Goal: Share content

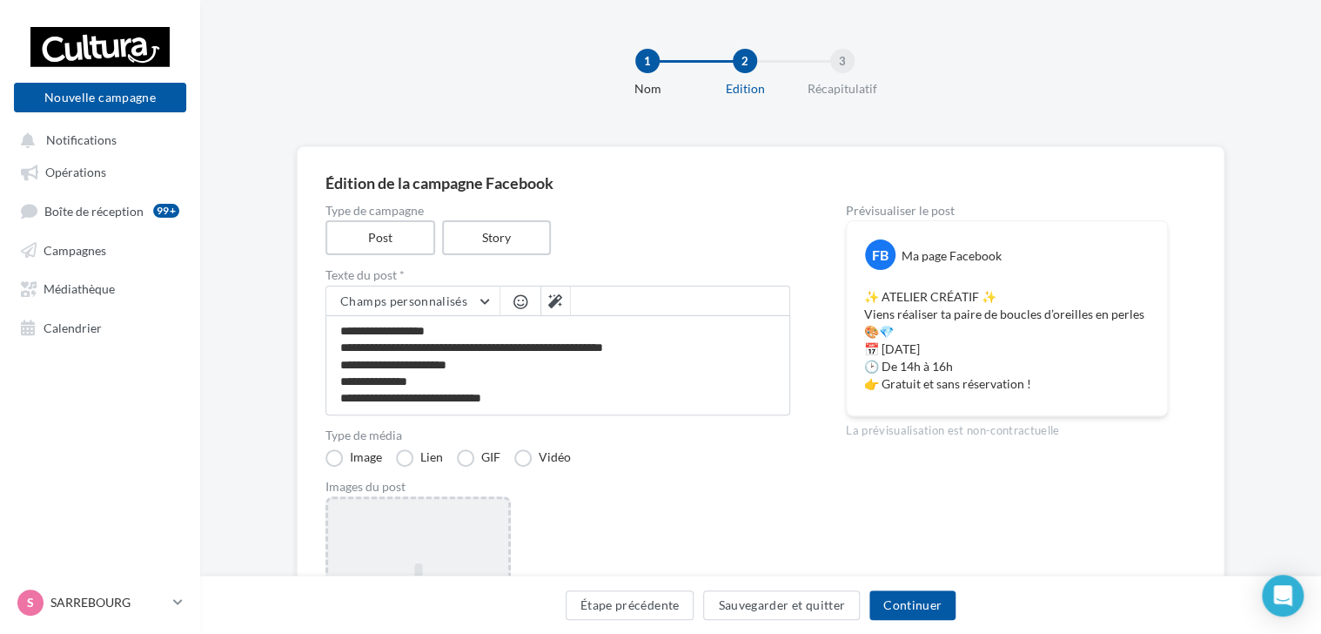
click at [405, 540] on div "Ajouter une image Format: png, jpg" at bounding box center [417, 609] width 185 height 226
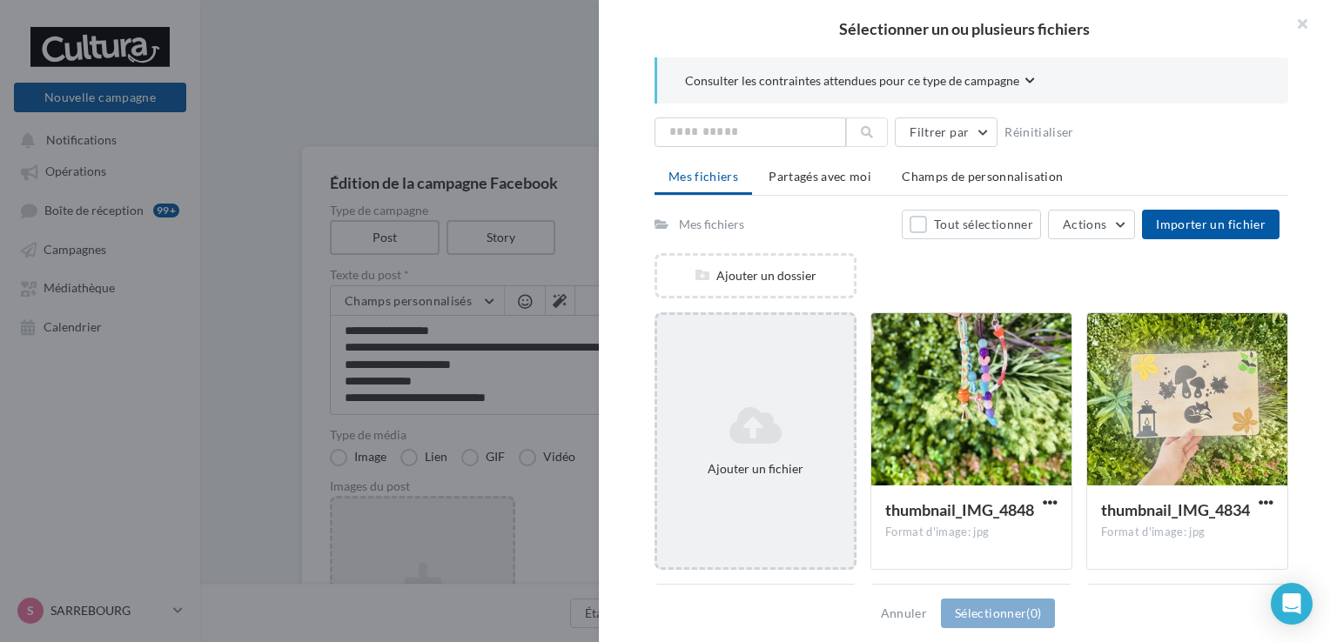
click at [734, 419] on icon at bounding box center [755, 426] width 183 height 42
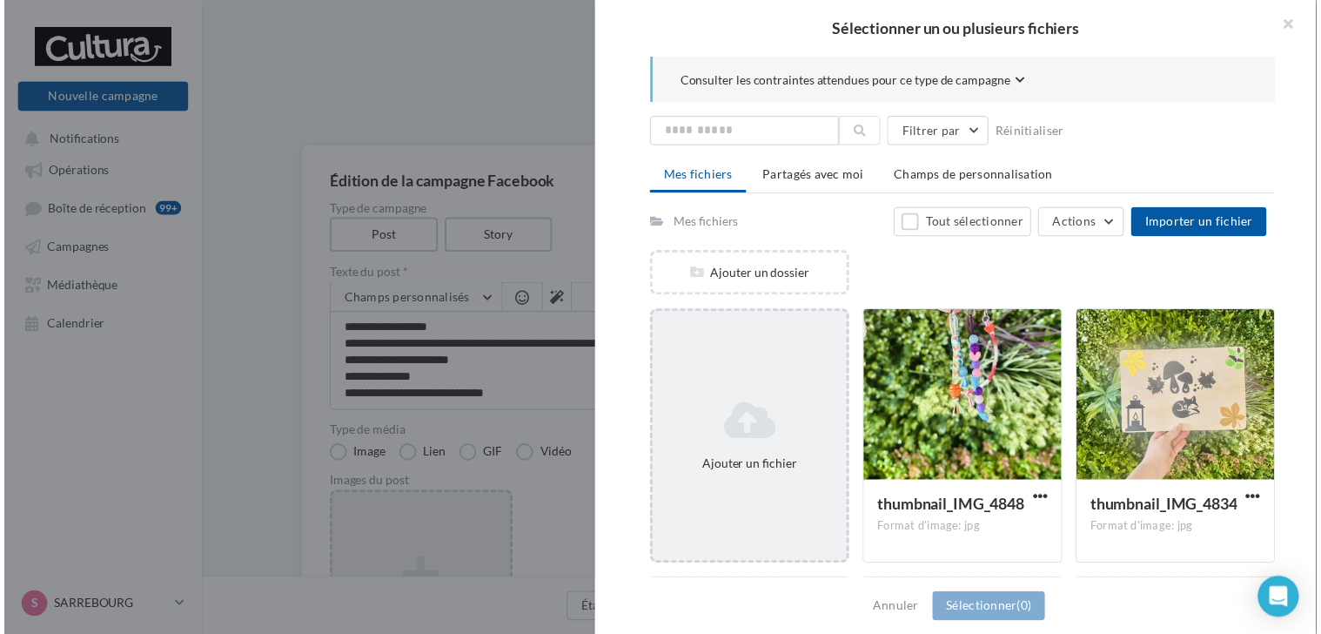
scroll to position [87, 0]
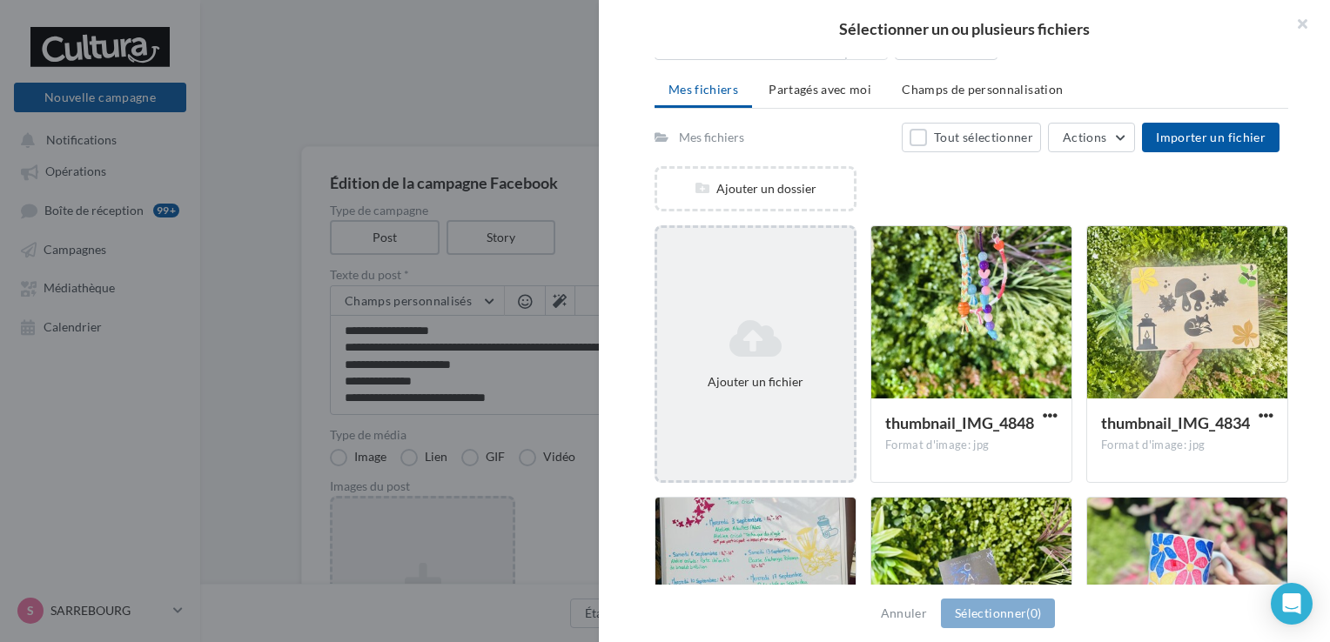
click at [749, 410] on div "Ajouter un fichier" at bounding box center [755, 354] width 202 height 258
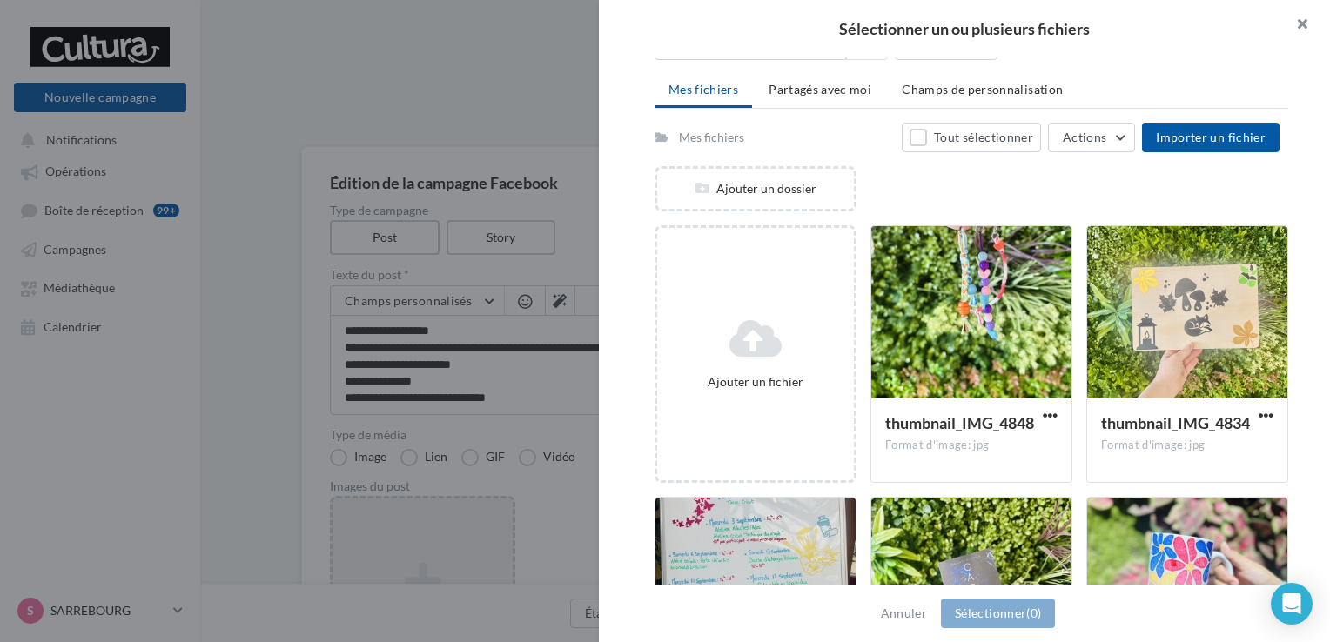
click at [1312, 19] on button "button" at bounding box center [1295, 26] width 70 height 52
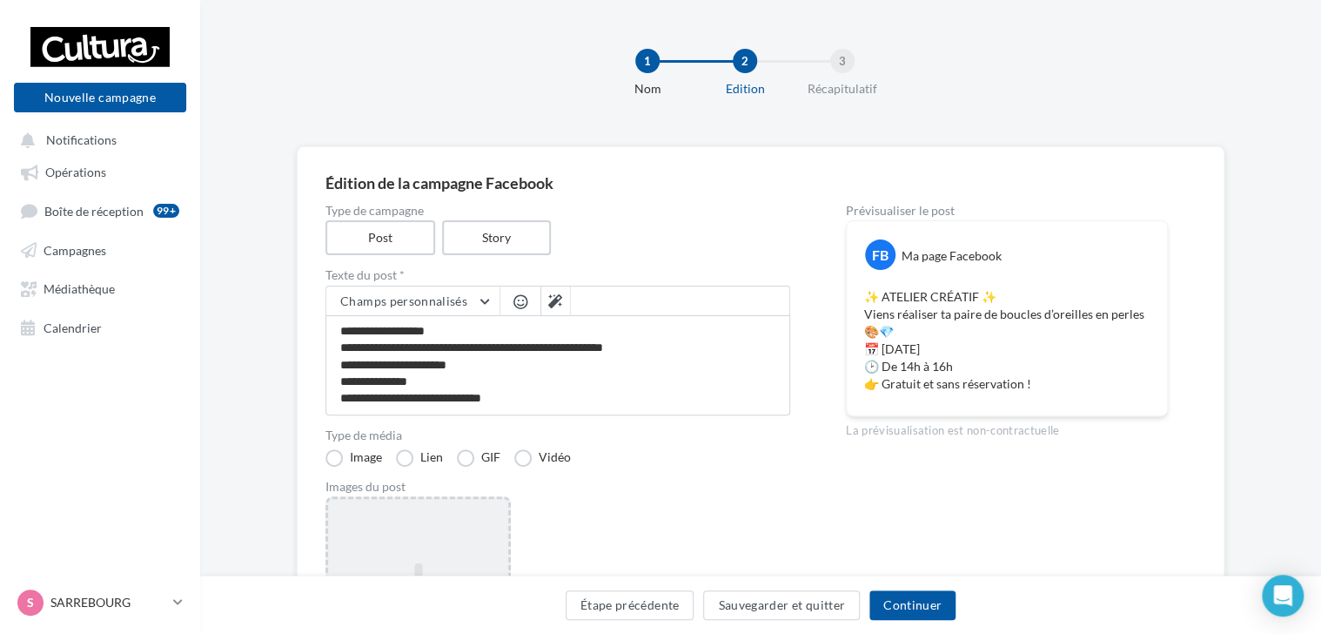
click at [456, 539] on div "Ajouter une image Format: png, jpg" at bounding box center [417, 609] width 185 height 226
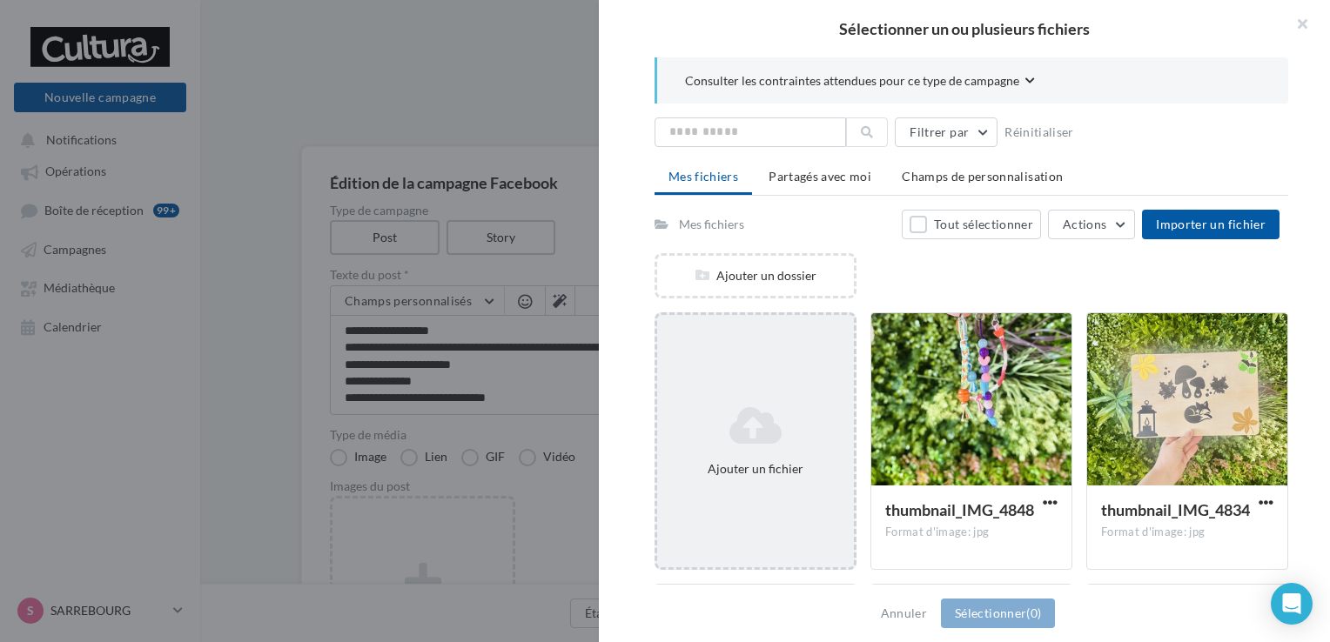
click at [835, 413] on icon at bounding box center [755, 426] width 183 height 42
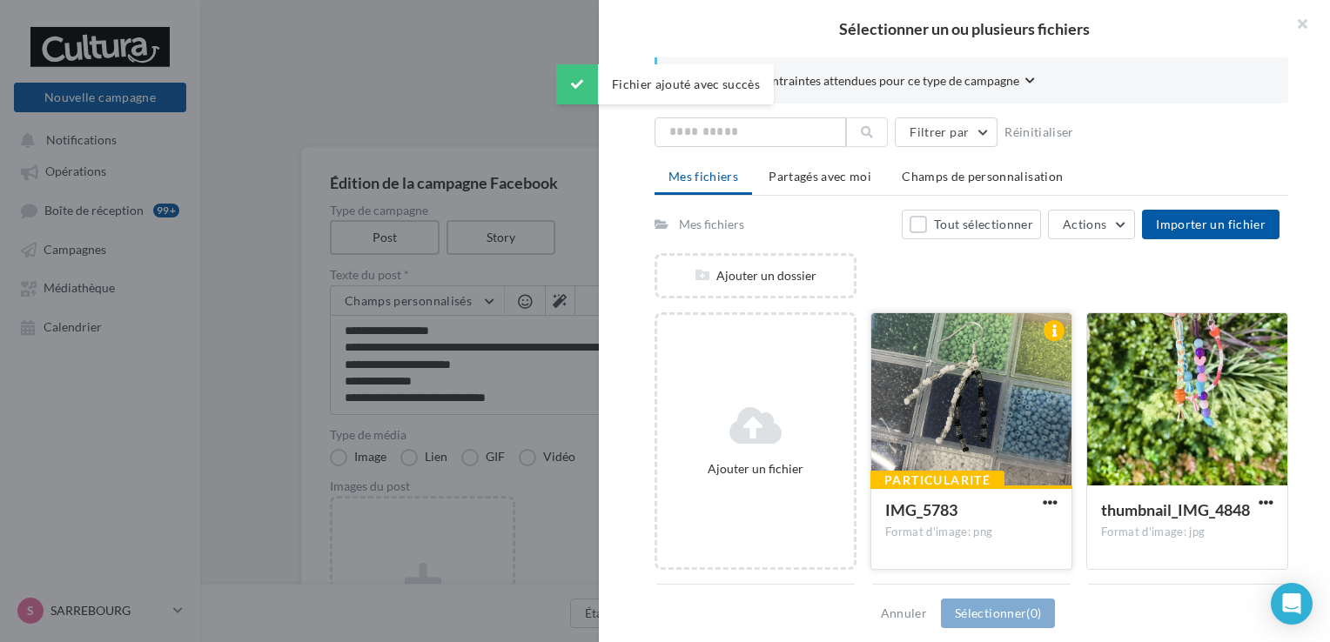
click at [1013, 410] on div at bounding box center [971, 400] width 200 height 174
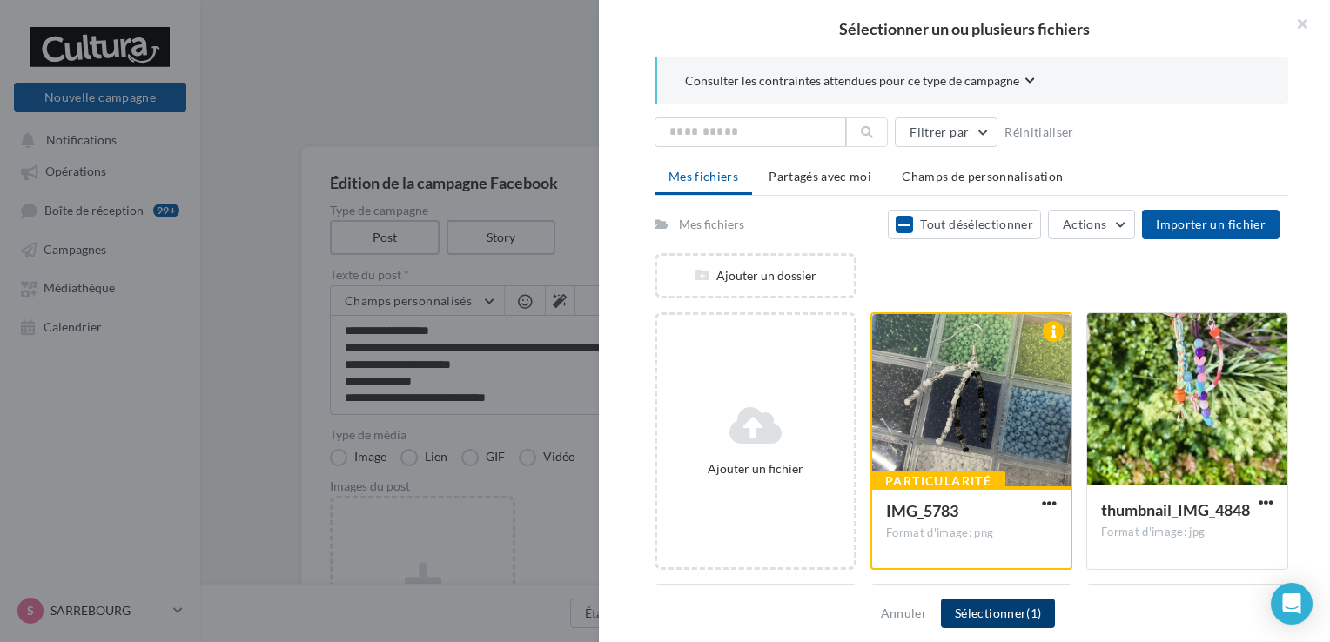
click at [1016, 604] on button "Sélectionner (1)" at bounding box center [998, 614] width 114 height 30
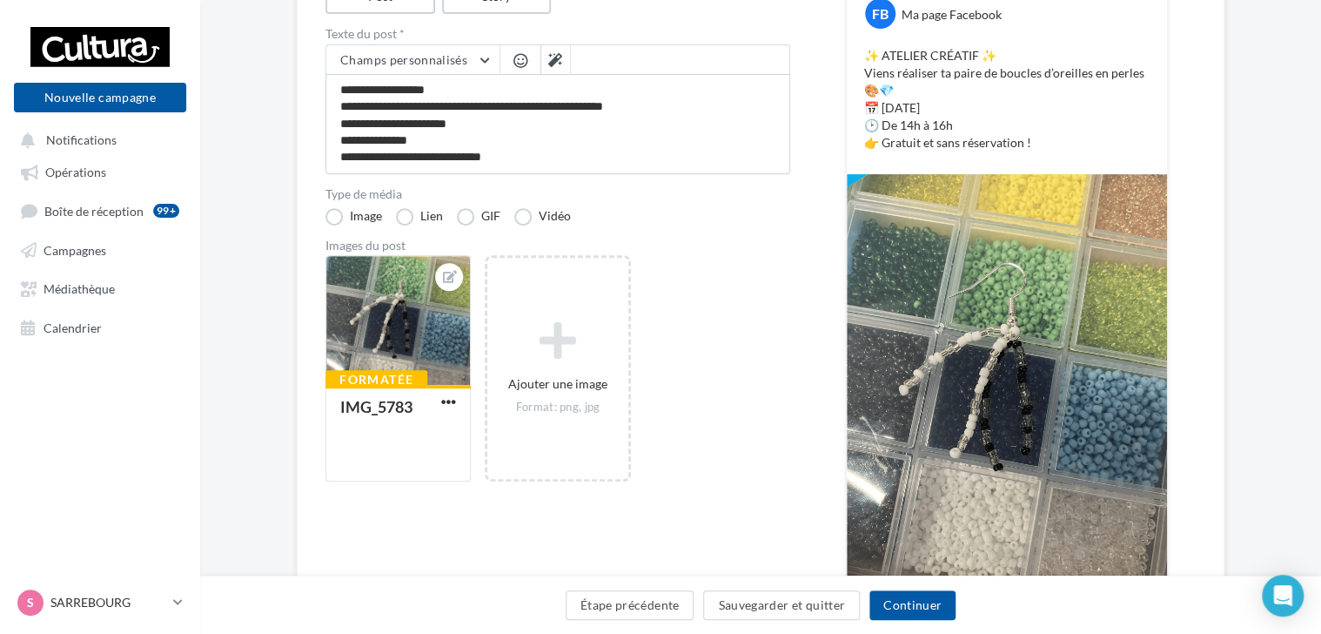
scroll to position [203, 0]
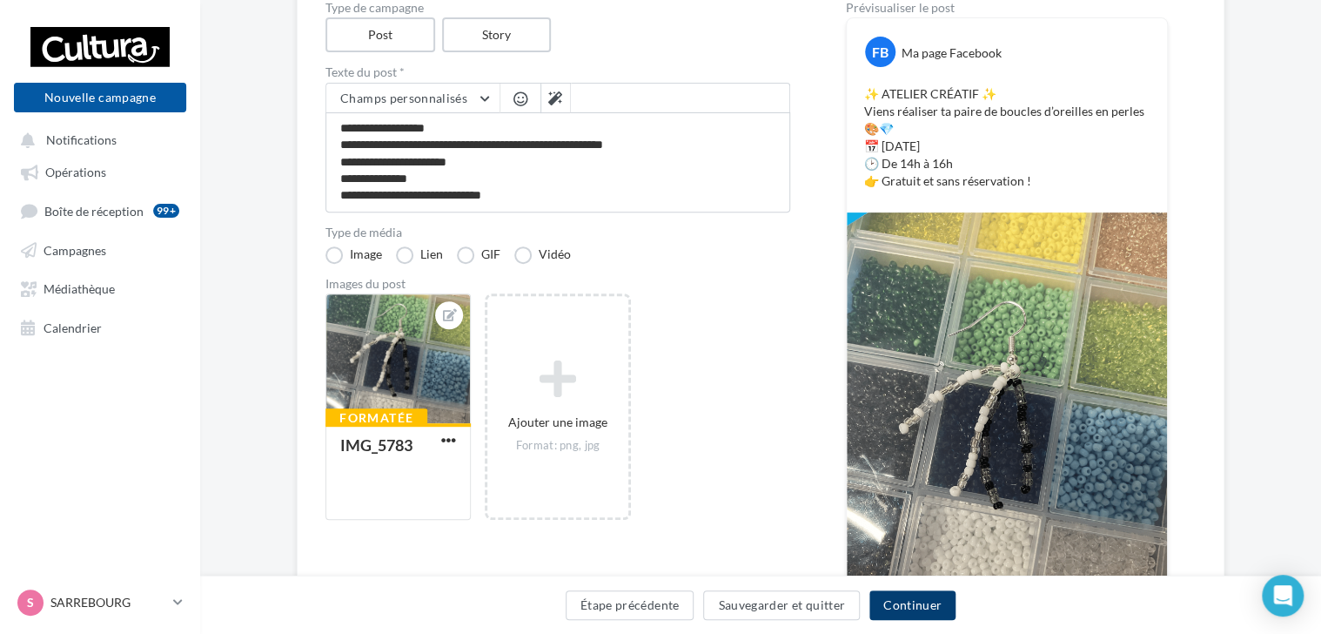
click at [903, 606] on button "Continuer" at bounding box center [912, 605] width 86 height 30
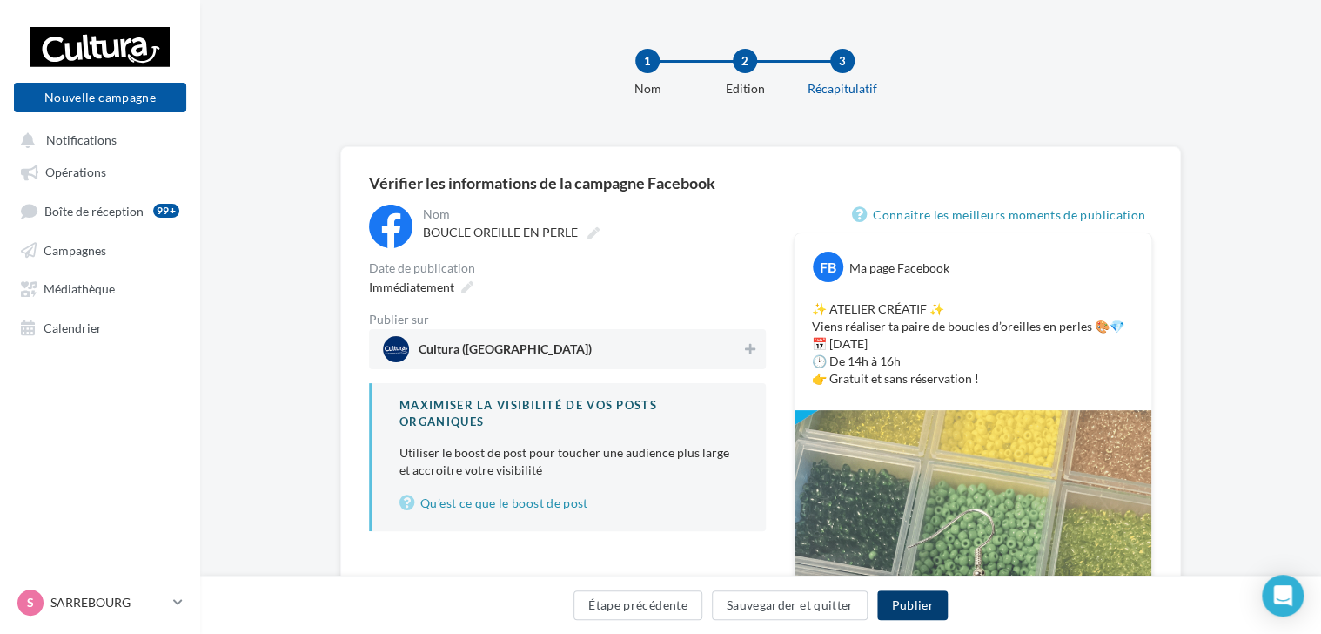
click at [924, 599] on button "Publier" at bounding box center [912, 605] width 70 height 30
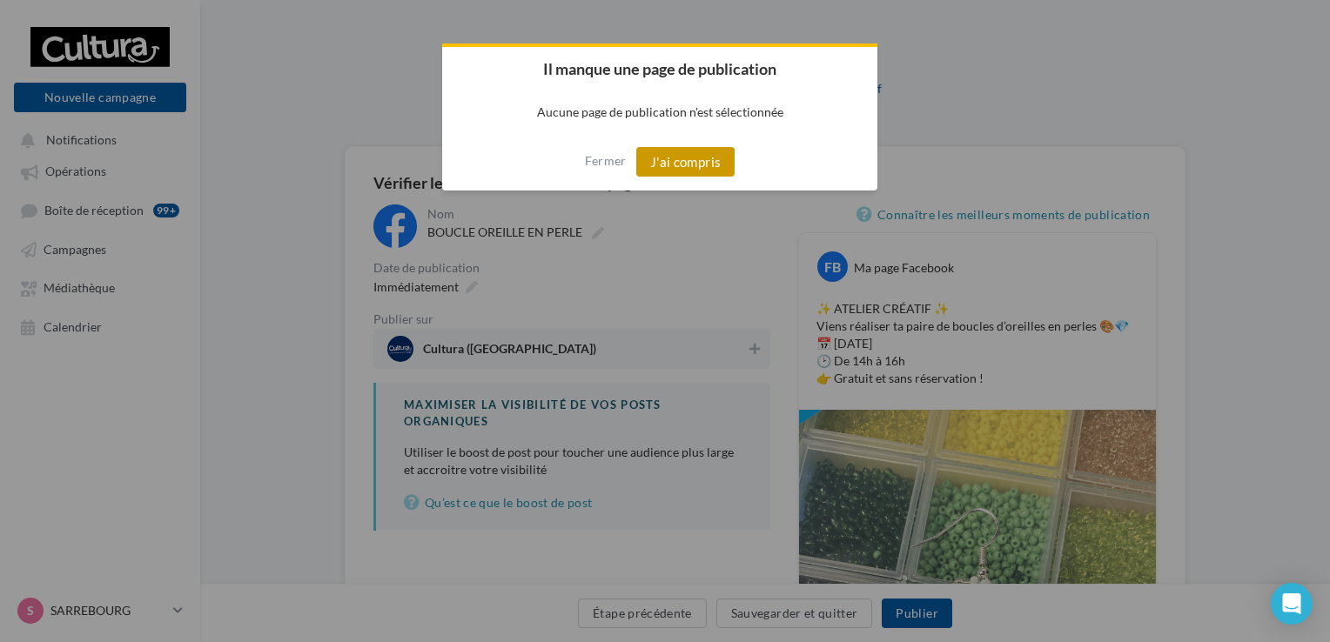
click at [679, 151] on button "J'ai compris" at bounding box center [685, 162] width 99 height 30
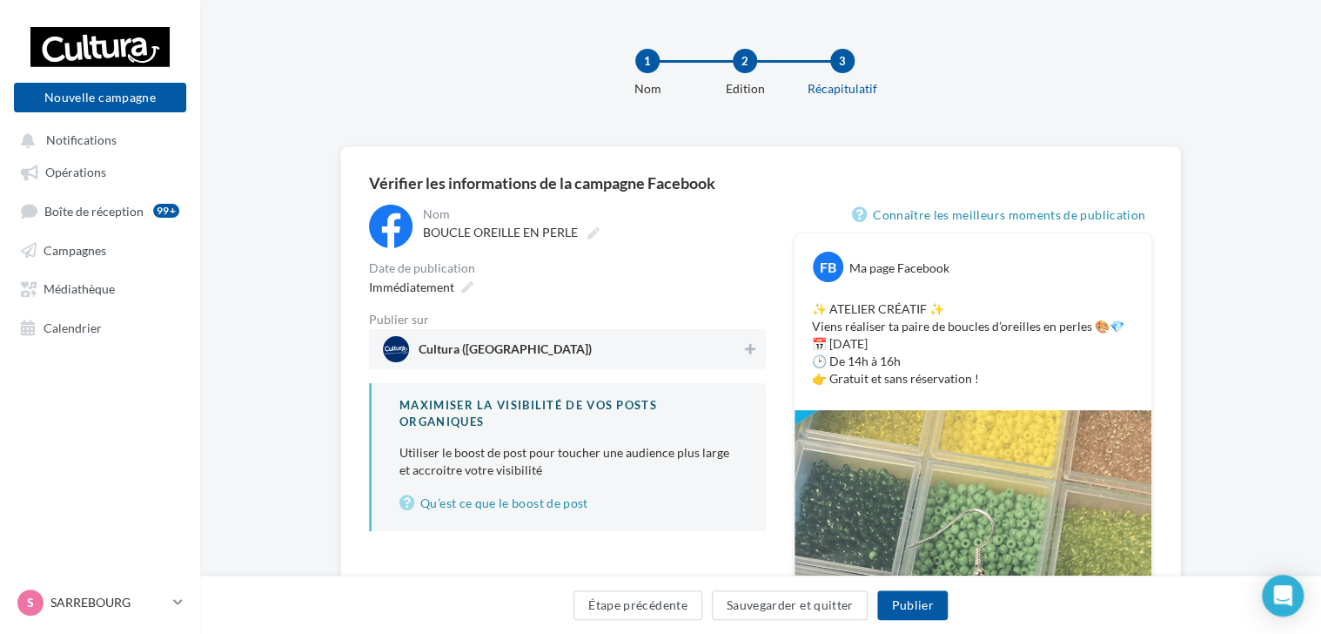
click at [612, 344] on span "Cultura ([GEOGRAPHIC_DATA])" at bounding box center [562, 349] width 359 height 26
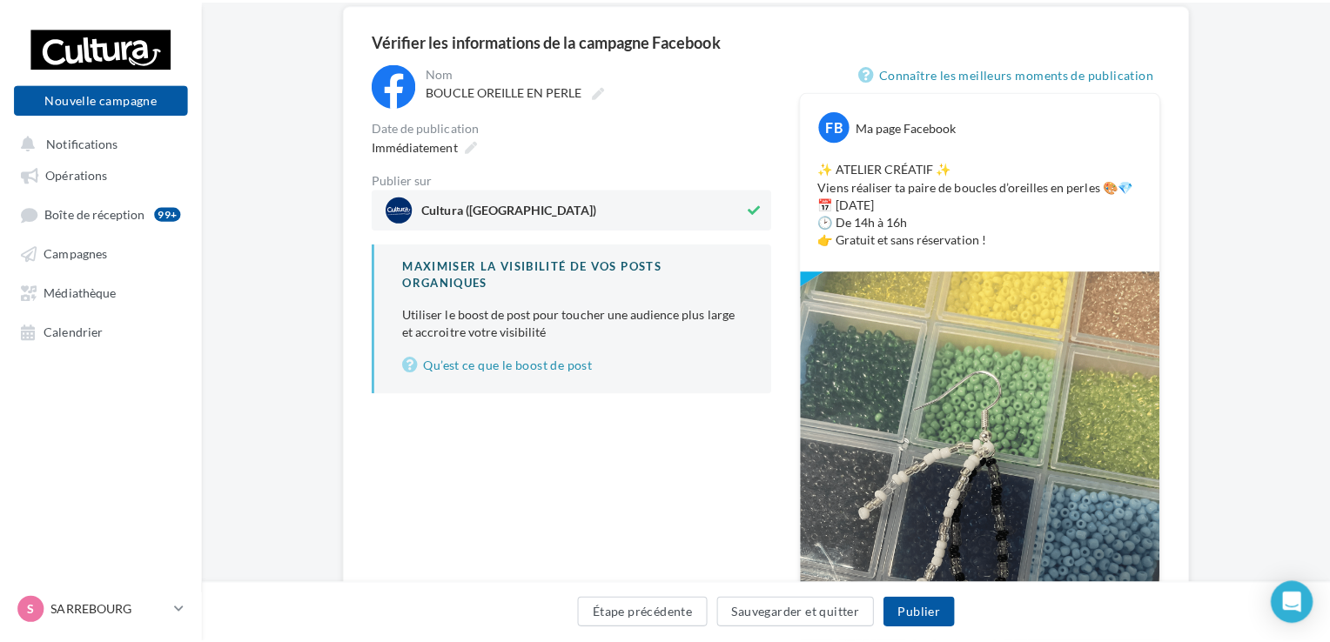
scroll to position [174, 0]
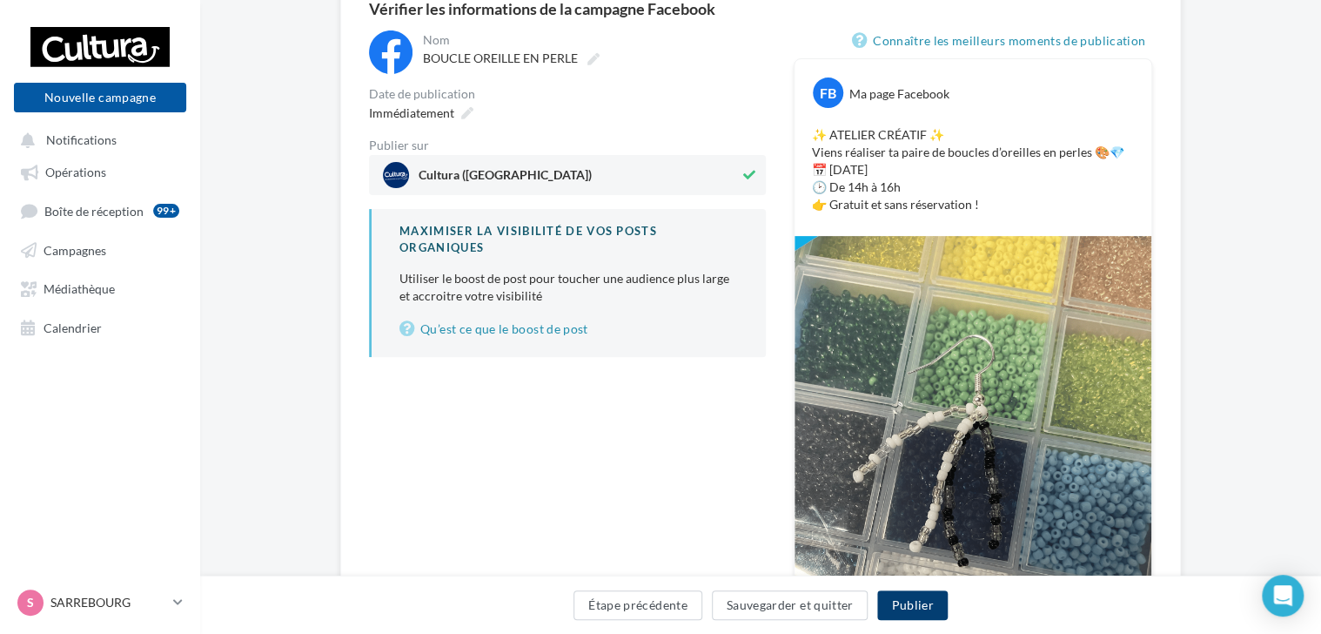
click at [922, 609] on button "Publier" at bounding box center [912, 605] width 70 height 30
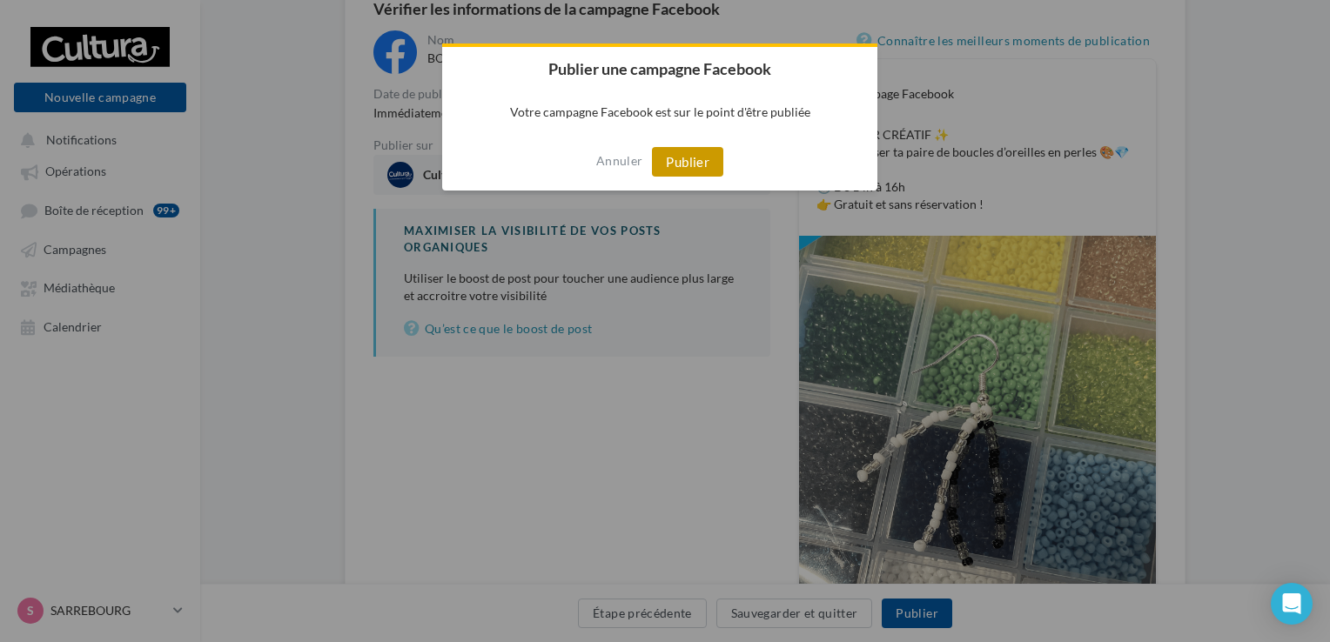
click at [693, 164] on button "Publier" at bounding box center [687, 162] width 71 height 30
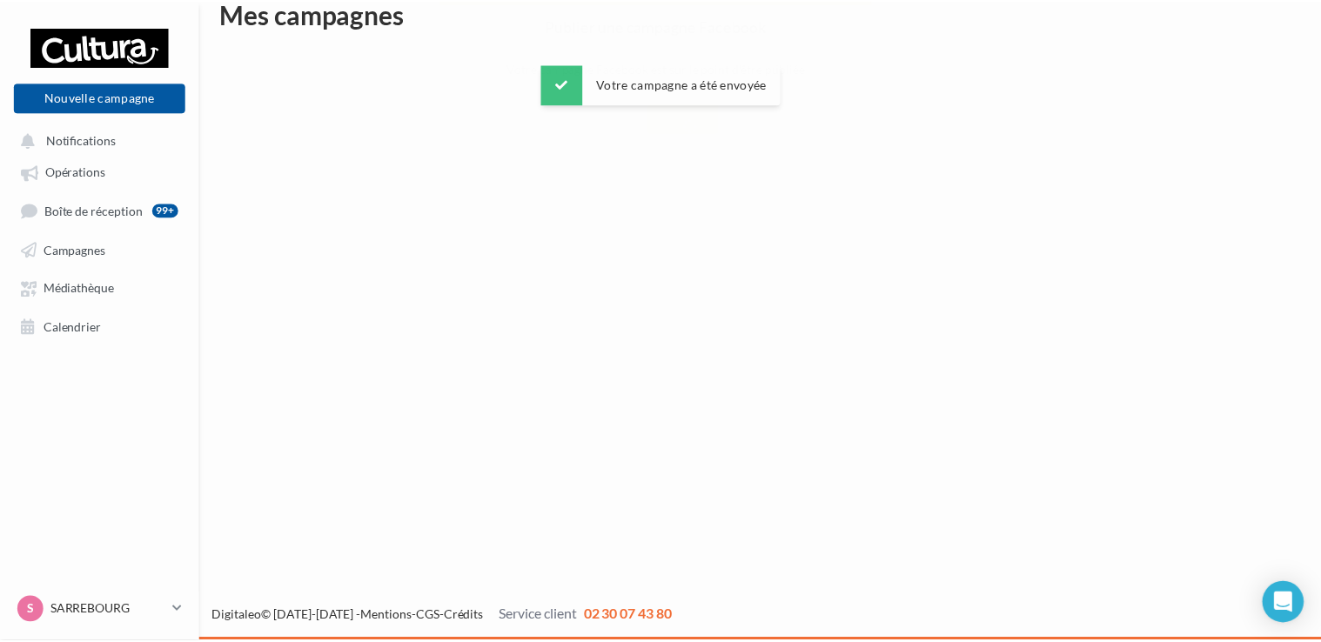
scroll to position [28, 0]
